Goal: Navigation & Orientation: Go to known website

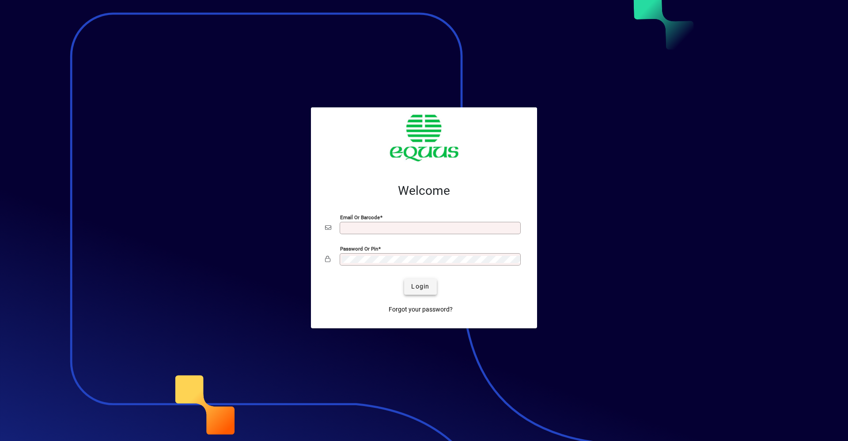
type input "**********"
click at [414, 288] on span "Login" at bounding box center [420, 286] width 18 height 9
